Goal: Transaction & Acquisition: Register for event/course

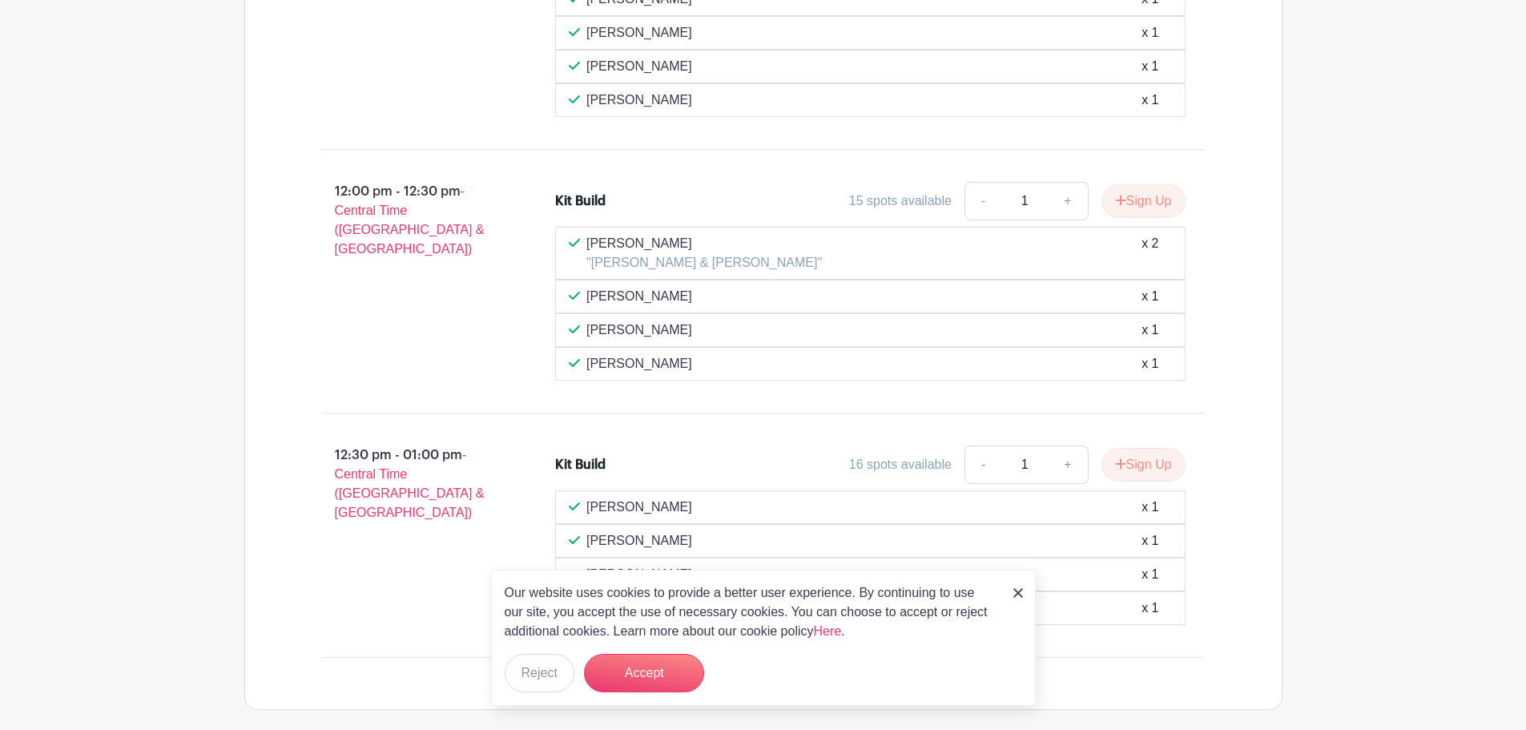
scroll to position [1271, 0]
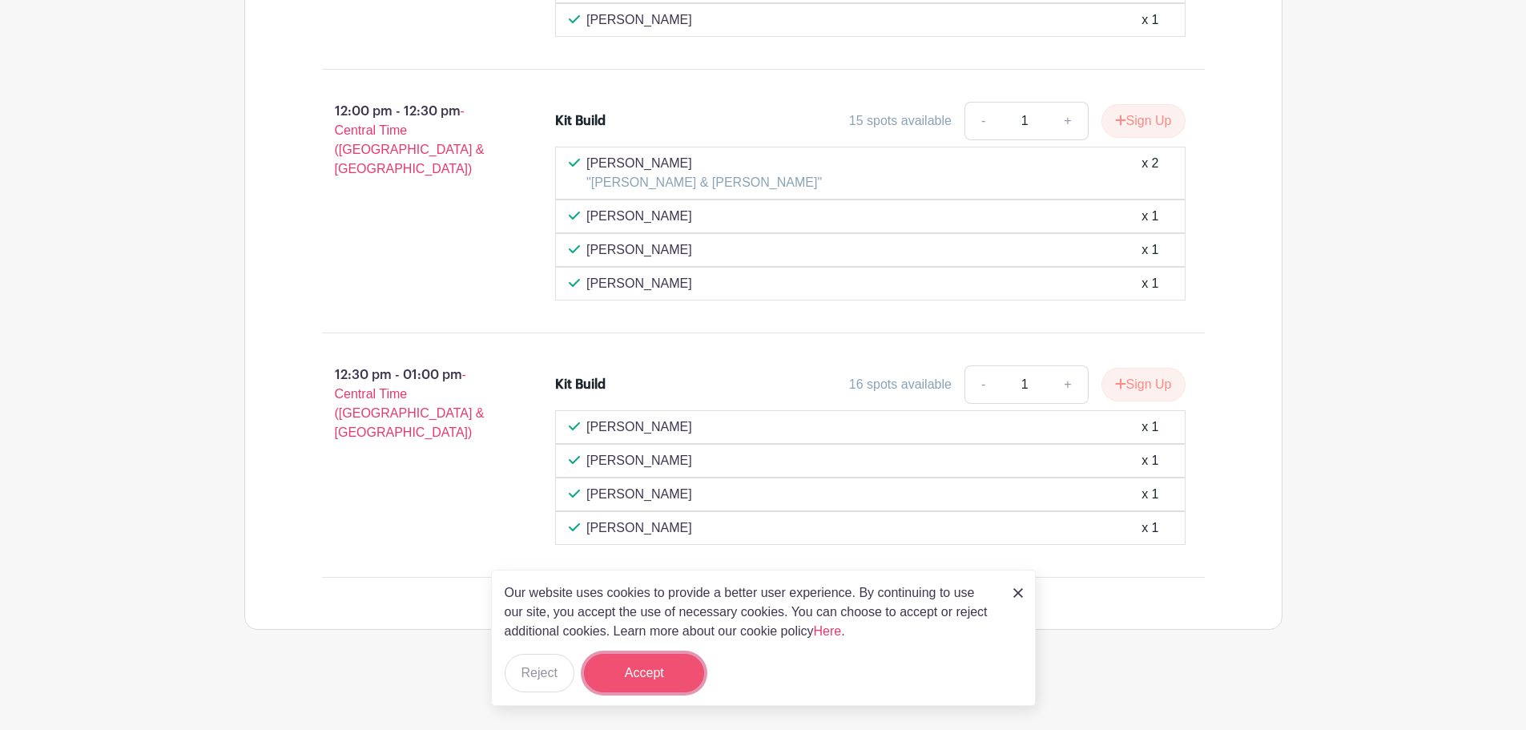
click at [655, 682] on button "Accept" at bounding box center [644, 673] width 120 height 38
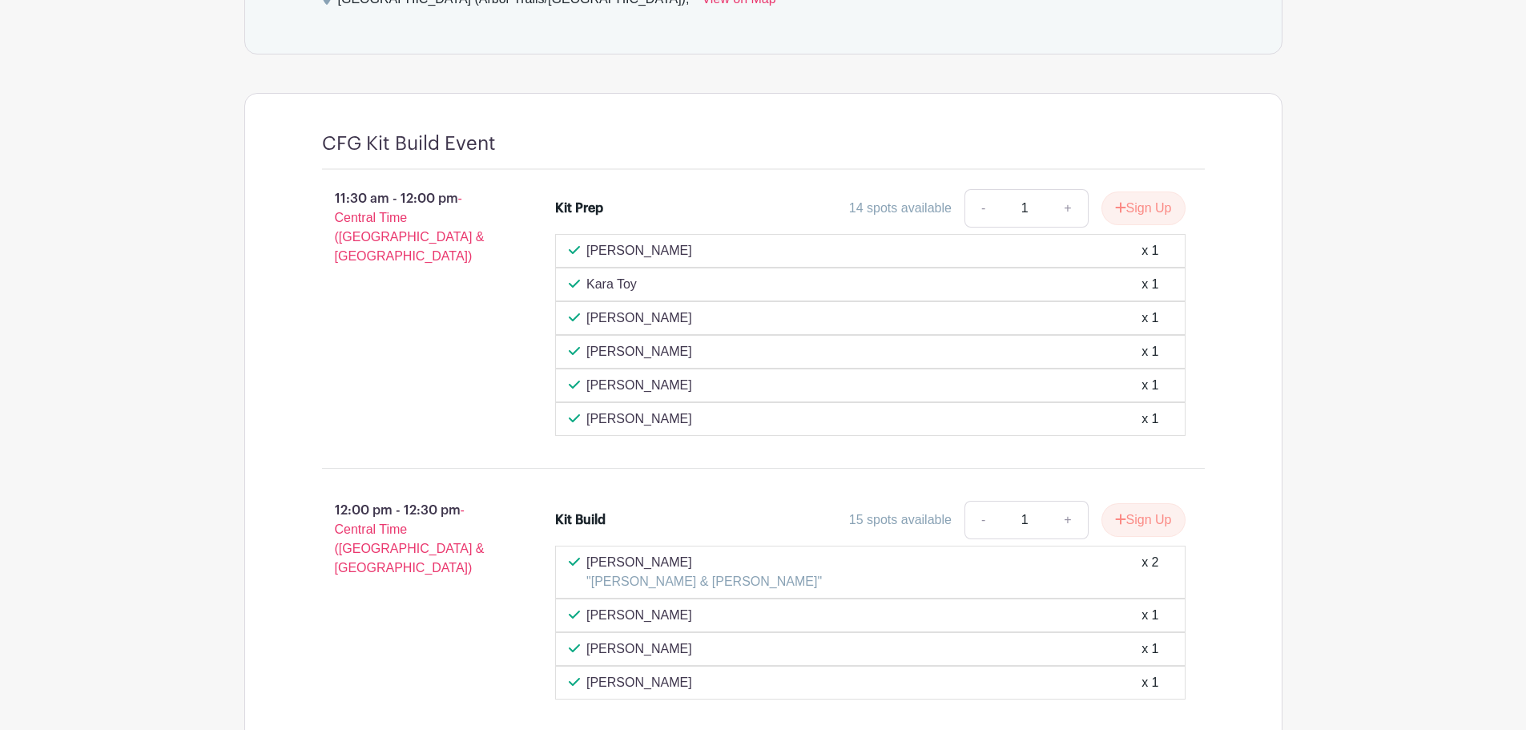
scroll to position [871, 0]
click at [1149, 205] on button "Sign Up" at bounding box center [1143, 210] width 84 height 34
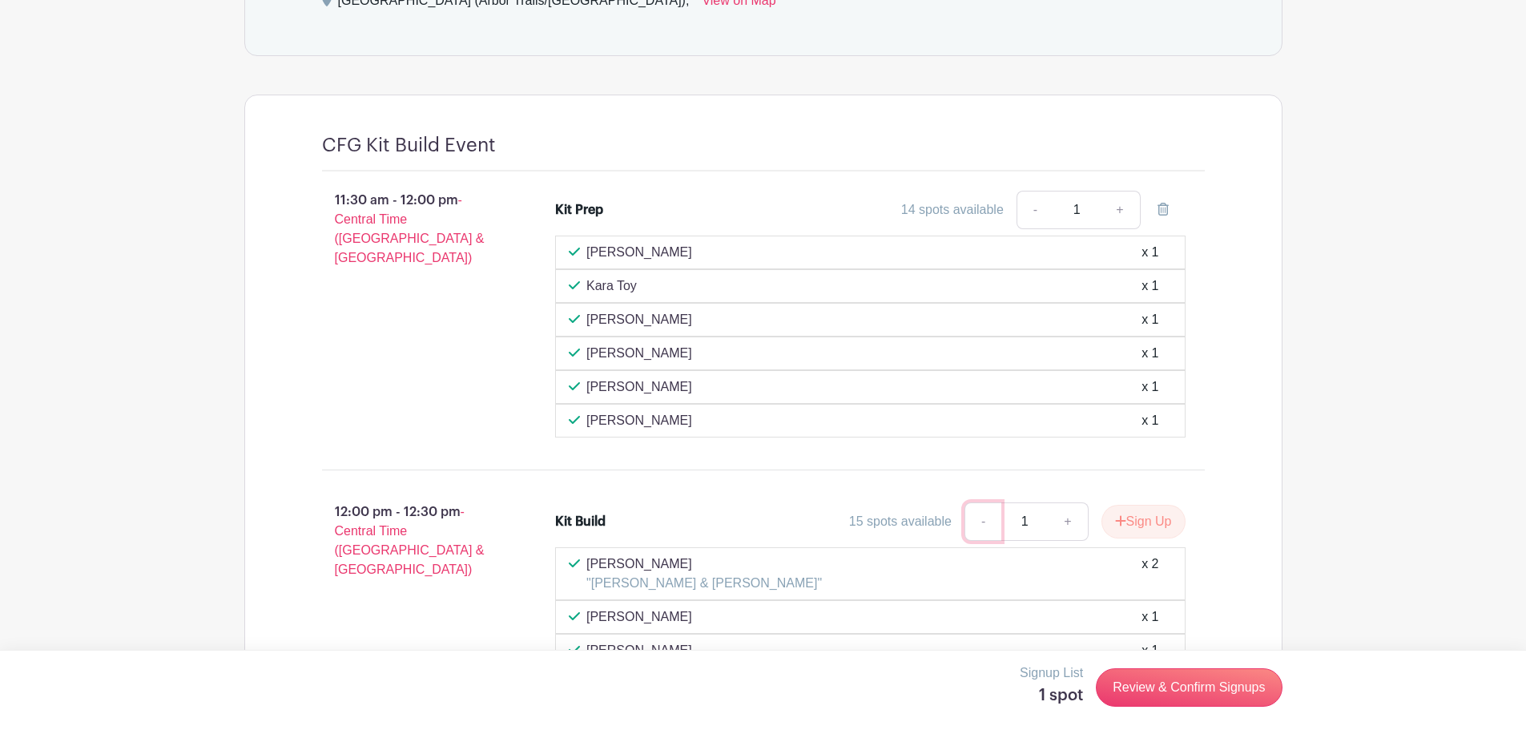
click at [981, 524] on link "-" at bounding box center [982, 521] width 37 height 38
click at [1177, 690] on link "Review & Confirm Signups" at bounding box center [1189, 687] width 186 height 38
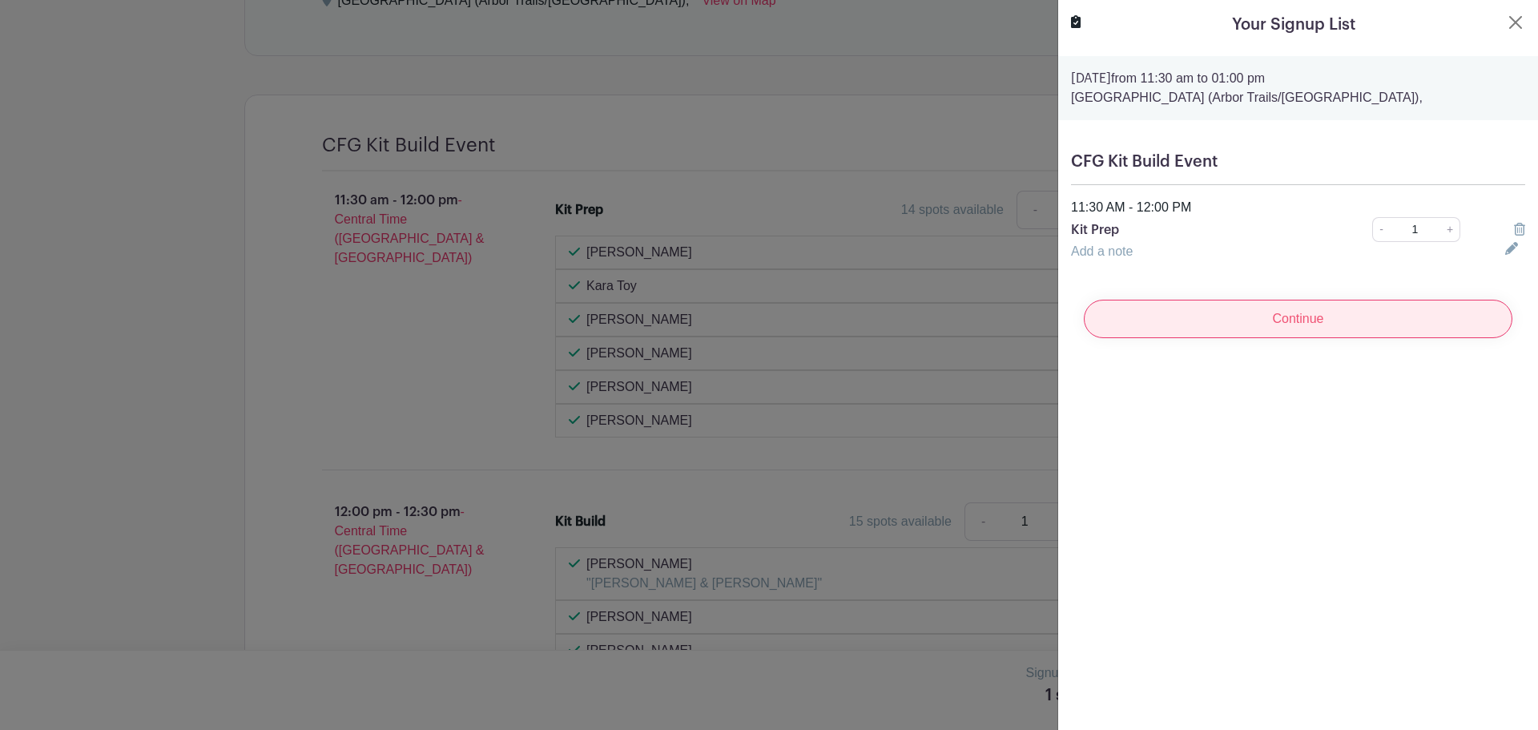
click at [1254, 323] on input "Continue" at bounding box center [1298, 319] width 429 height 38
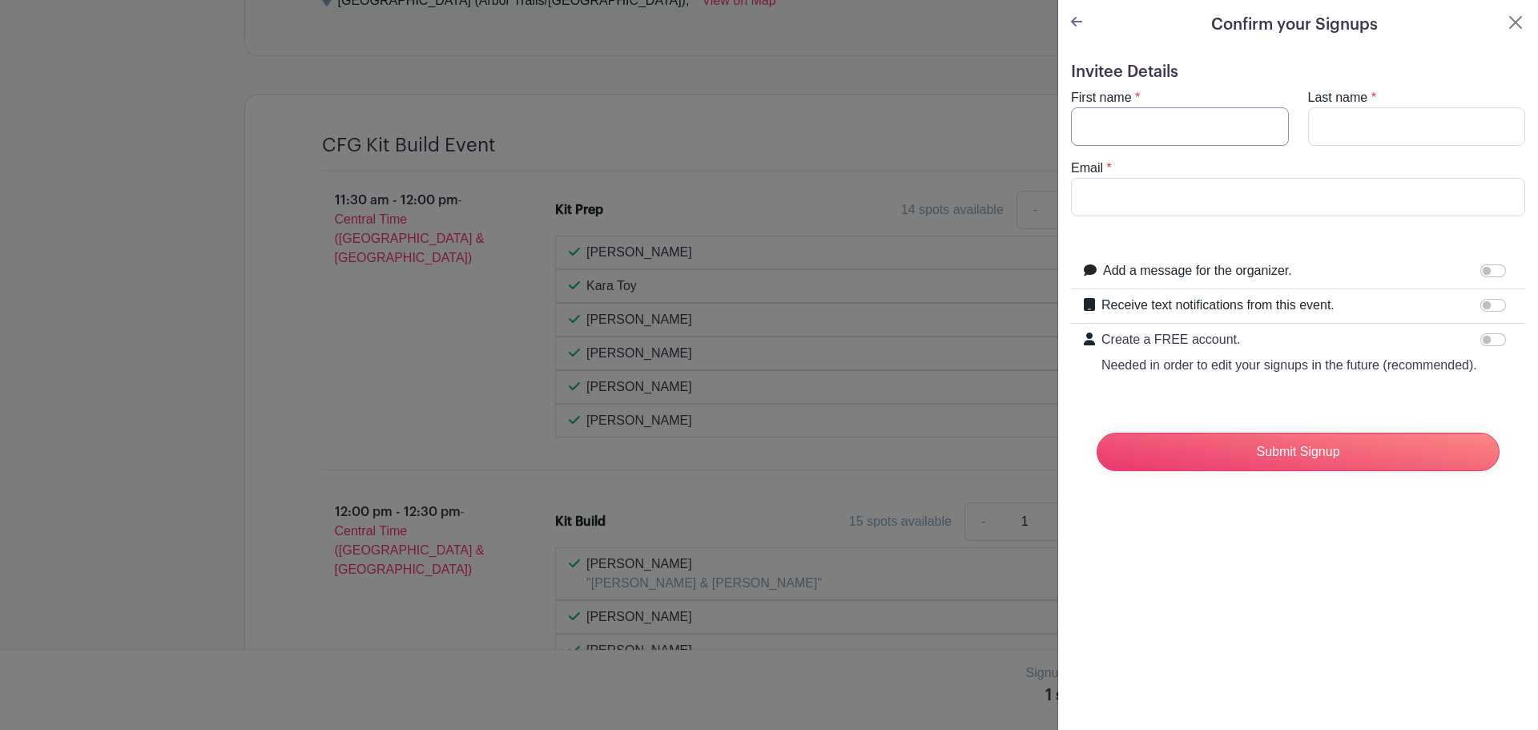
click at [1161, 124] on input "First name" at bounding box center [1180, 126] width 218 height 38
type input "l"
type input "[PERSON_NAME]"
type input "[PERSON_NAME][EMAIL_ADDRESS][PERSON_NAME][DOMAIN_NAME]"
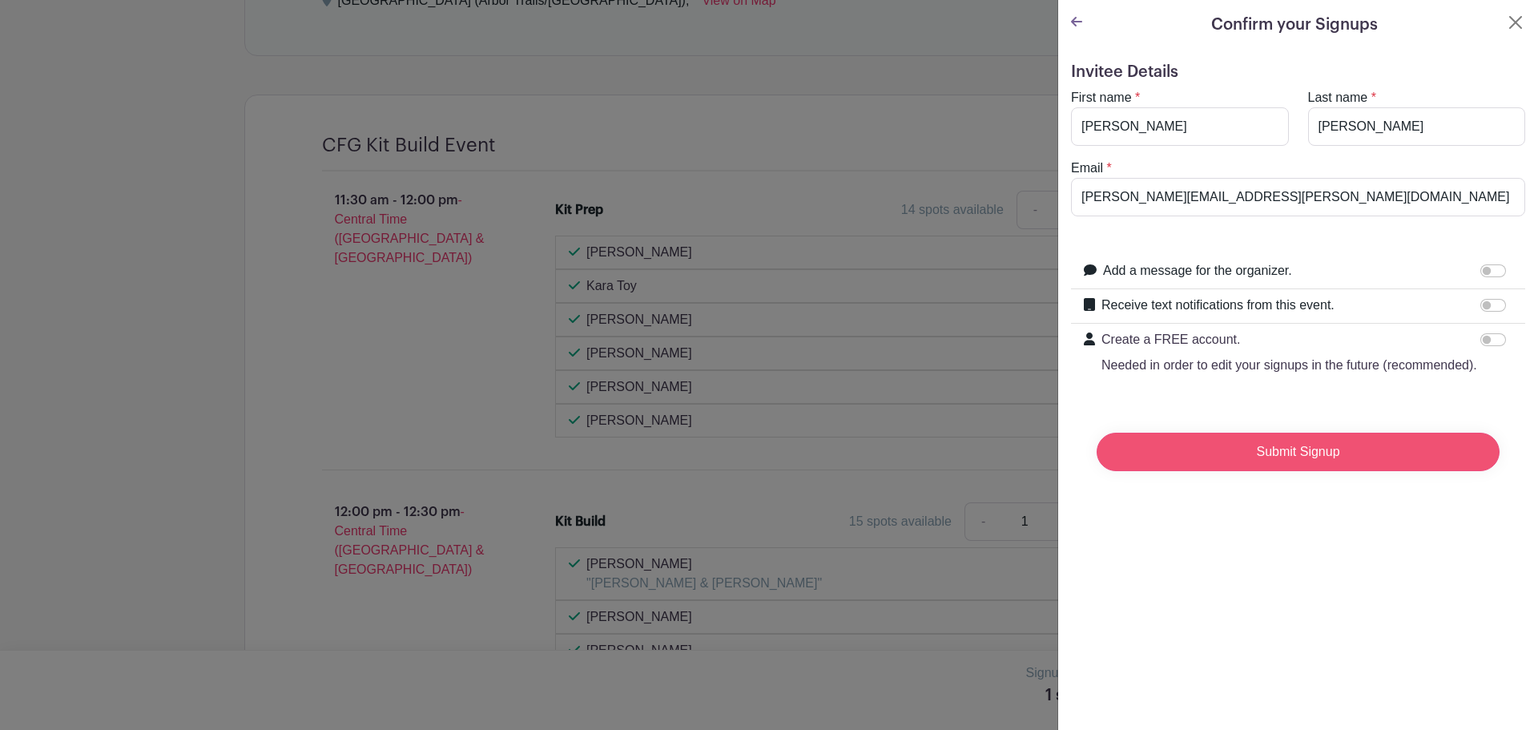
click at [1224, 463] on input "Submit Signup" at bounding box center [1298, 452] width 403 height 38
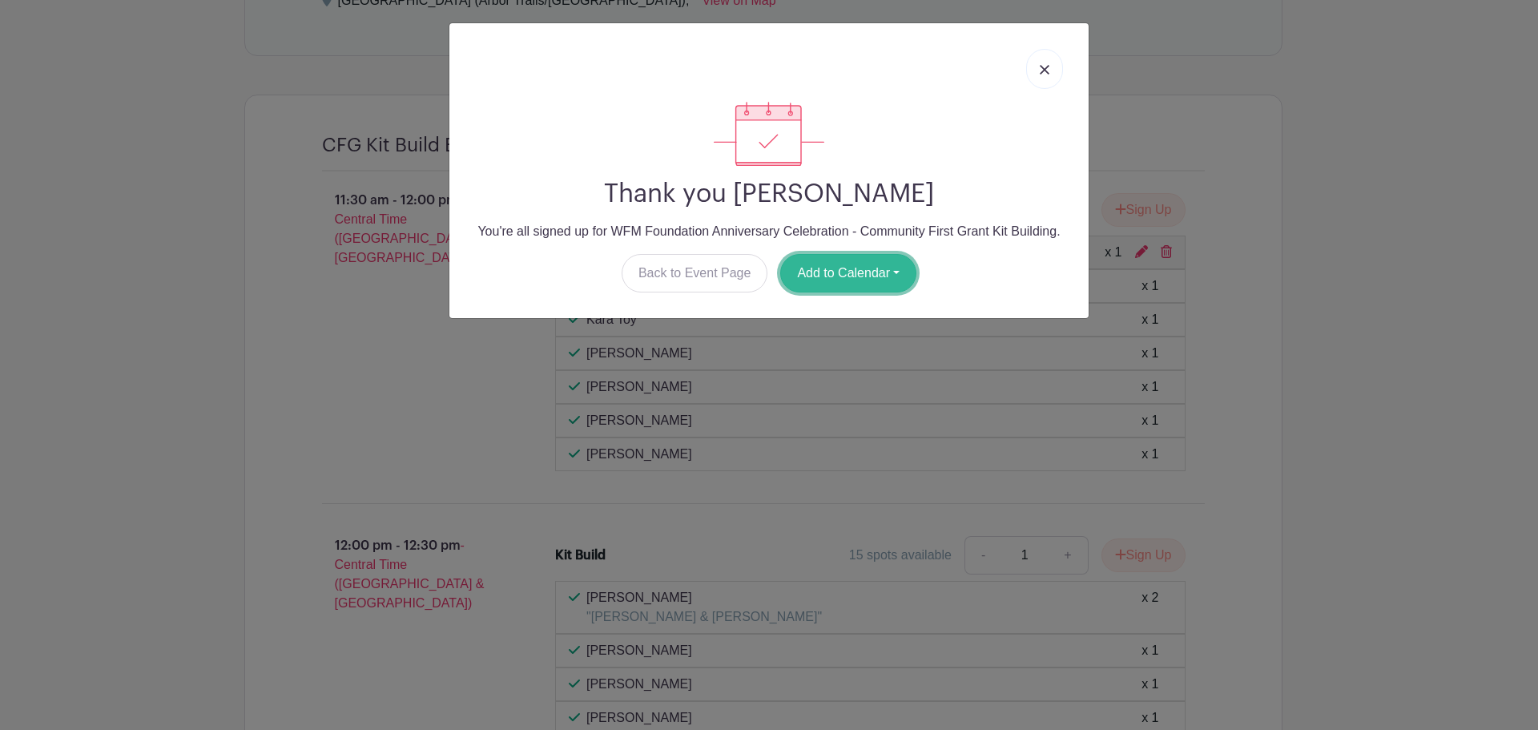
click at [887, 263] on button "Add to Calendar" at bounding box center [848, 273] width 136 height 38
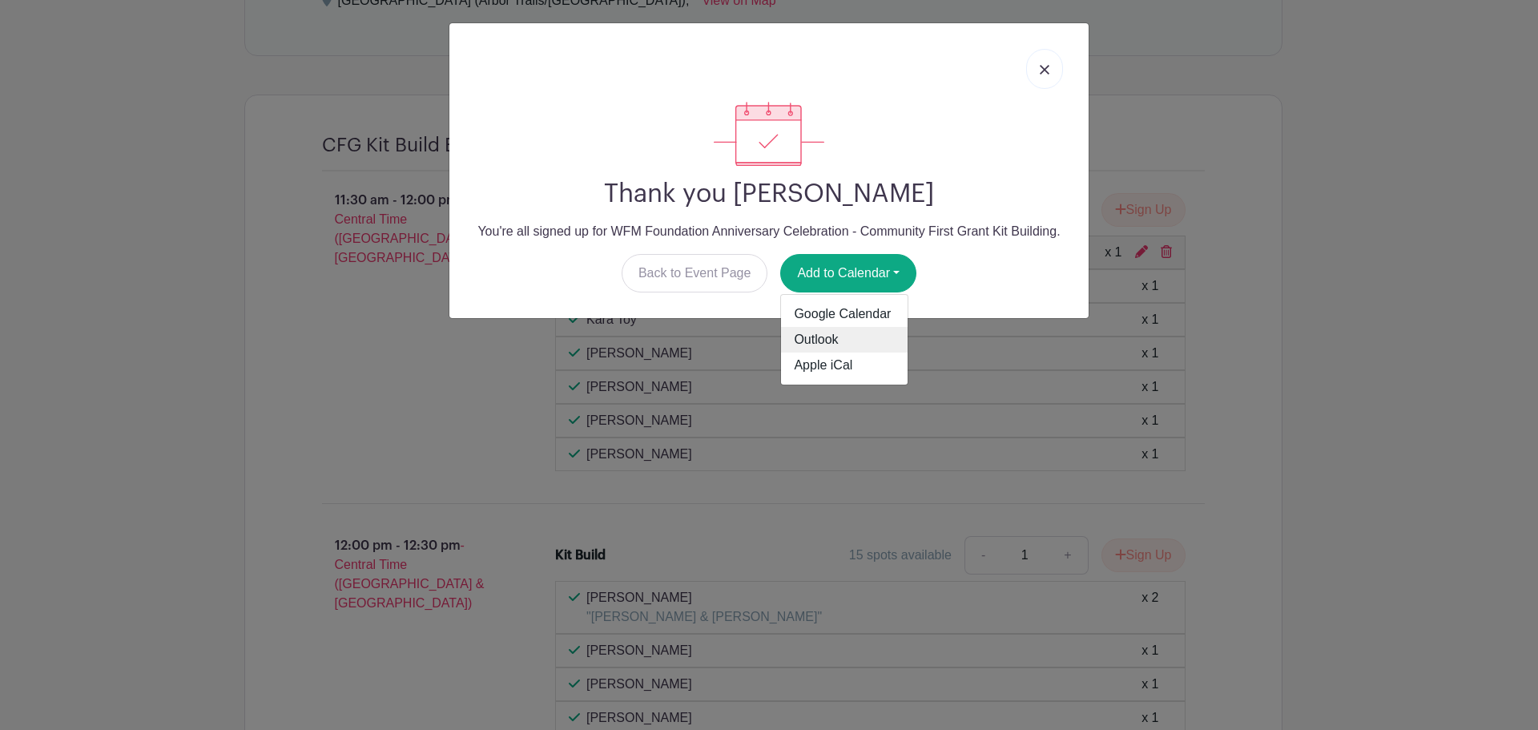
click at [845, 336] on link "Outlook" at bounding box center [844, 340] width 127 height 26
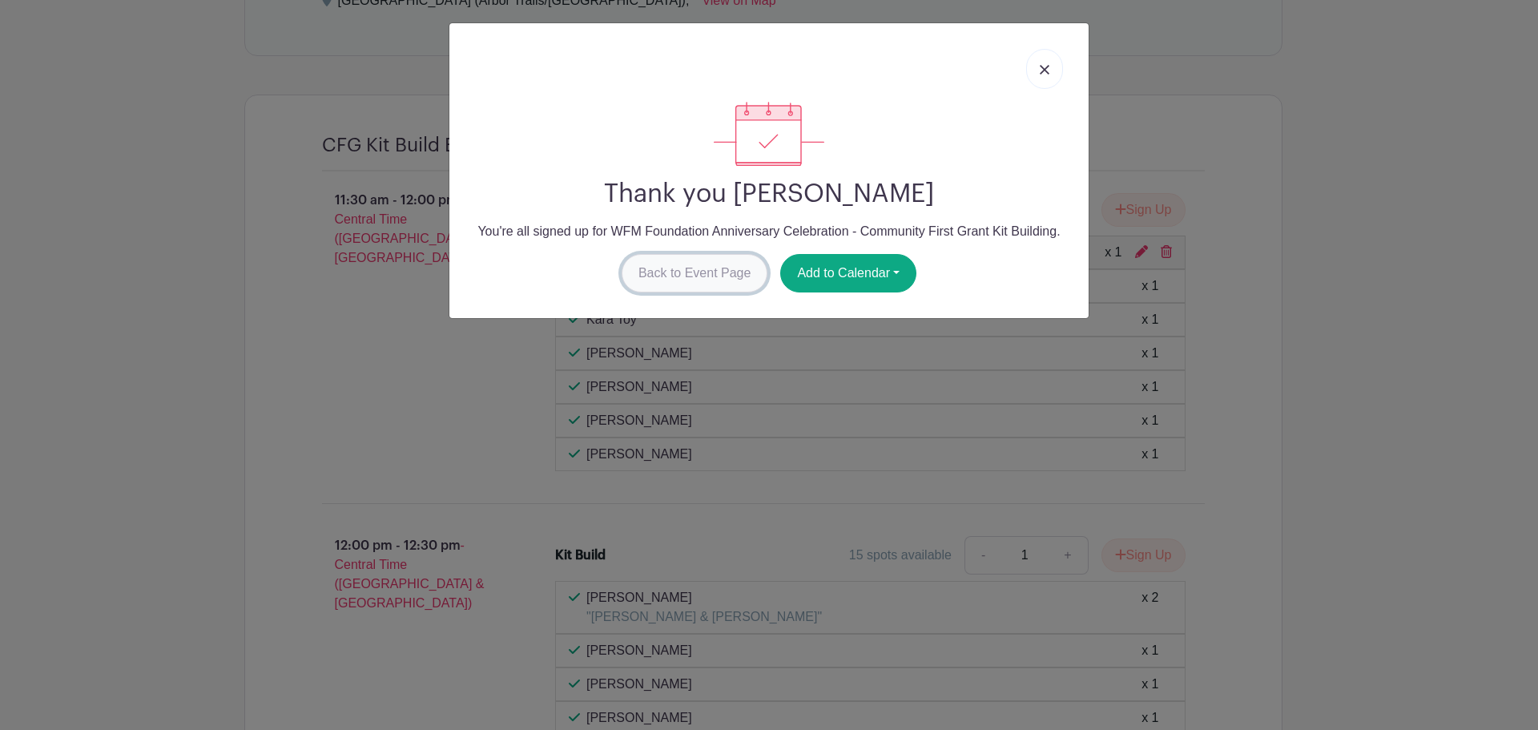
click at [671, 268] on link "Back to Event Page" at bounding box center [695, 273] width 147 height 38
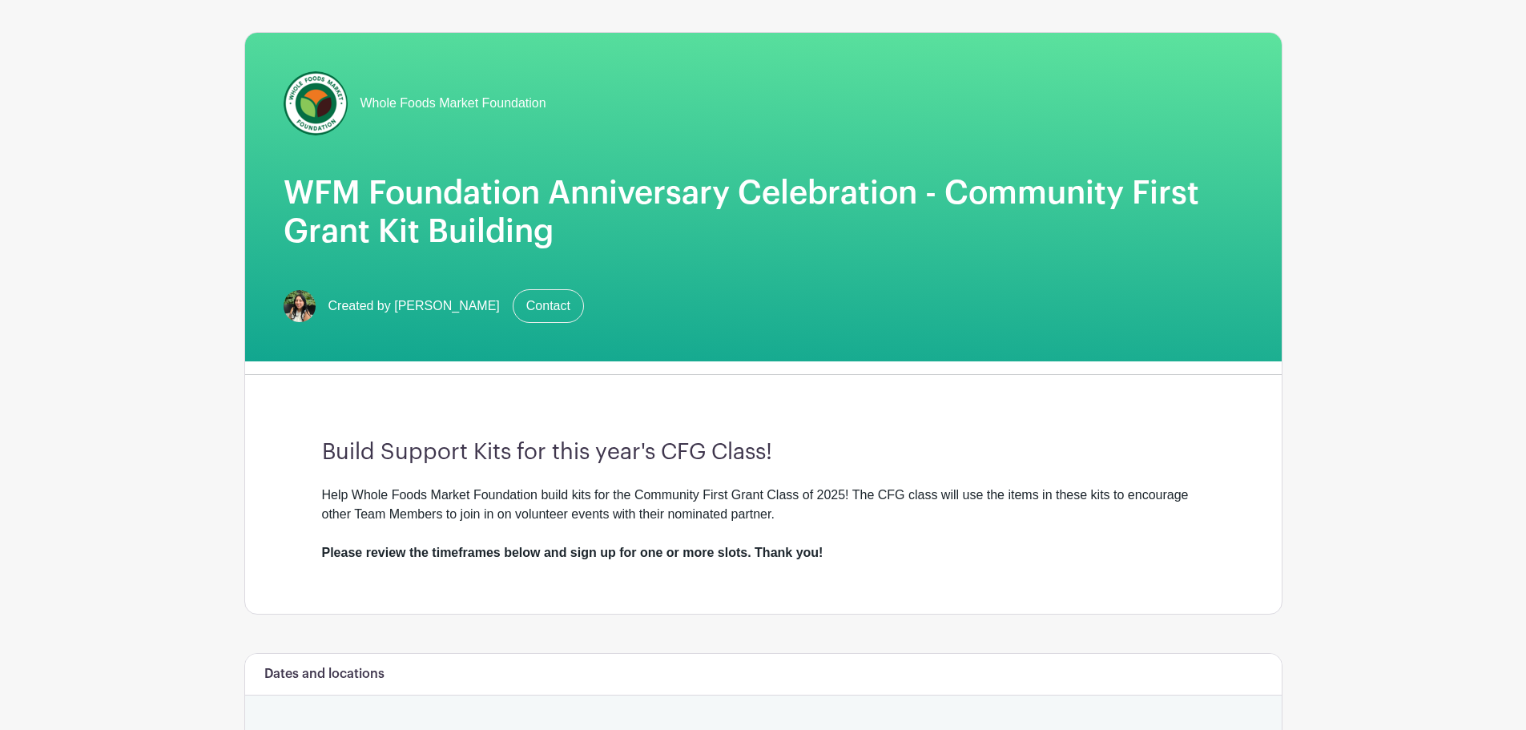
scroll to position [0, 0]
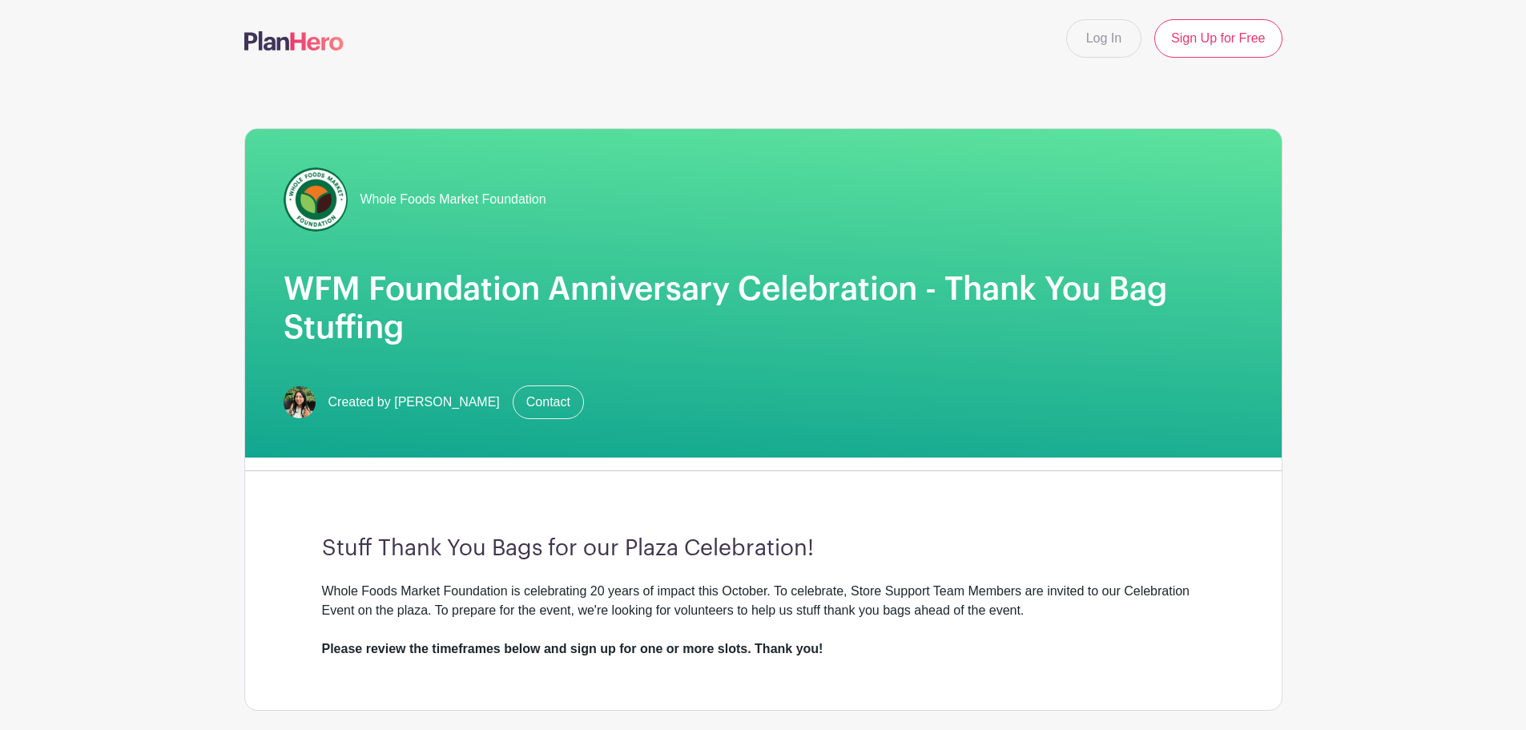
click at [413, 406] on span "Created by [PERSON_NAME]" at bounding box center [413, 402] width 171 height 19
